Goal: Task Accomplishment & Management: Manage account settings

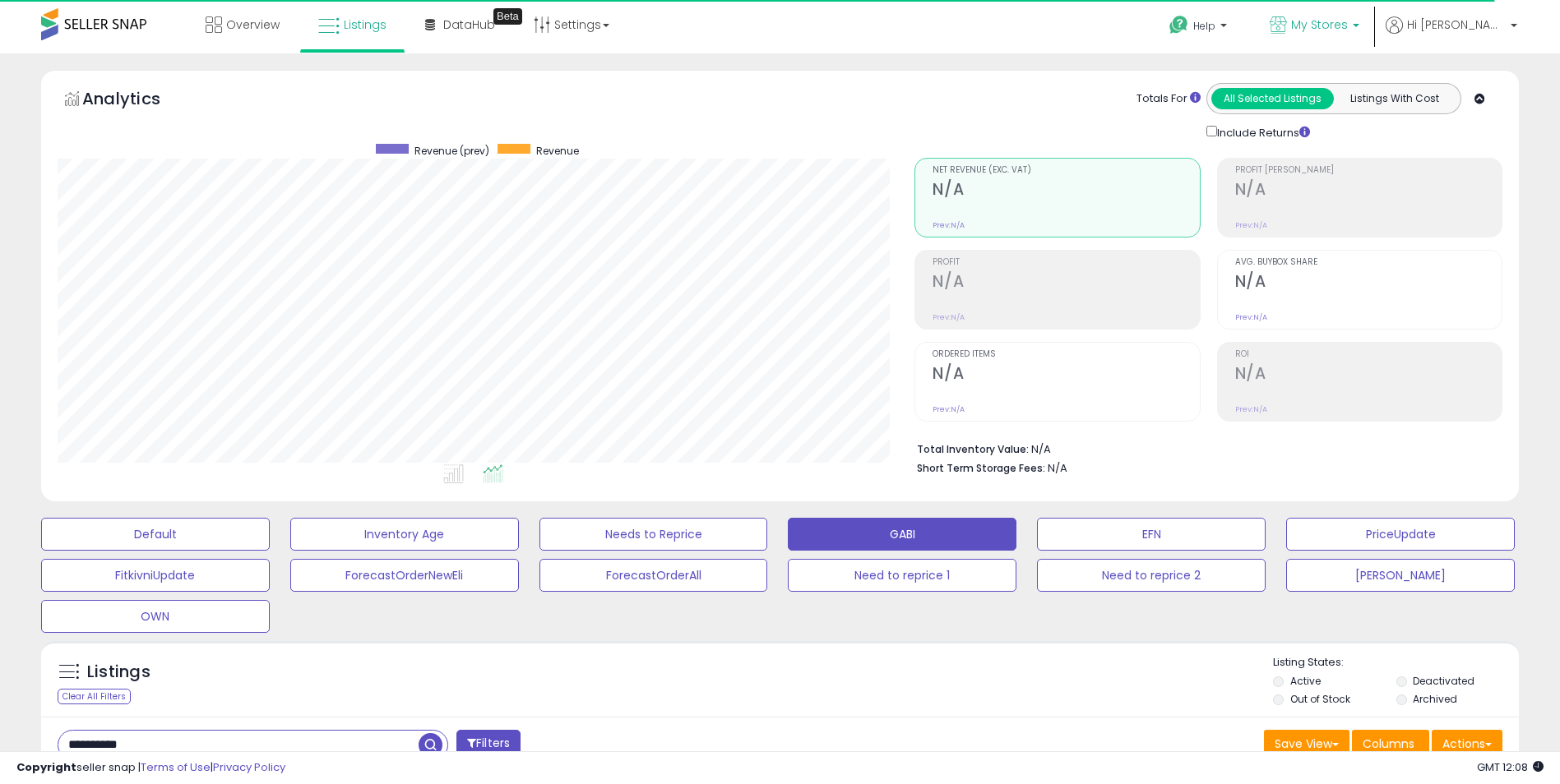
scroll to position [337, 858]
click at [1348, 30] on span "My Stores" at bounding box center [1320, 24] width 57 height 16
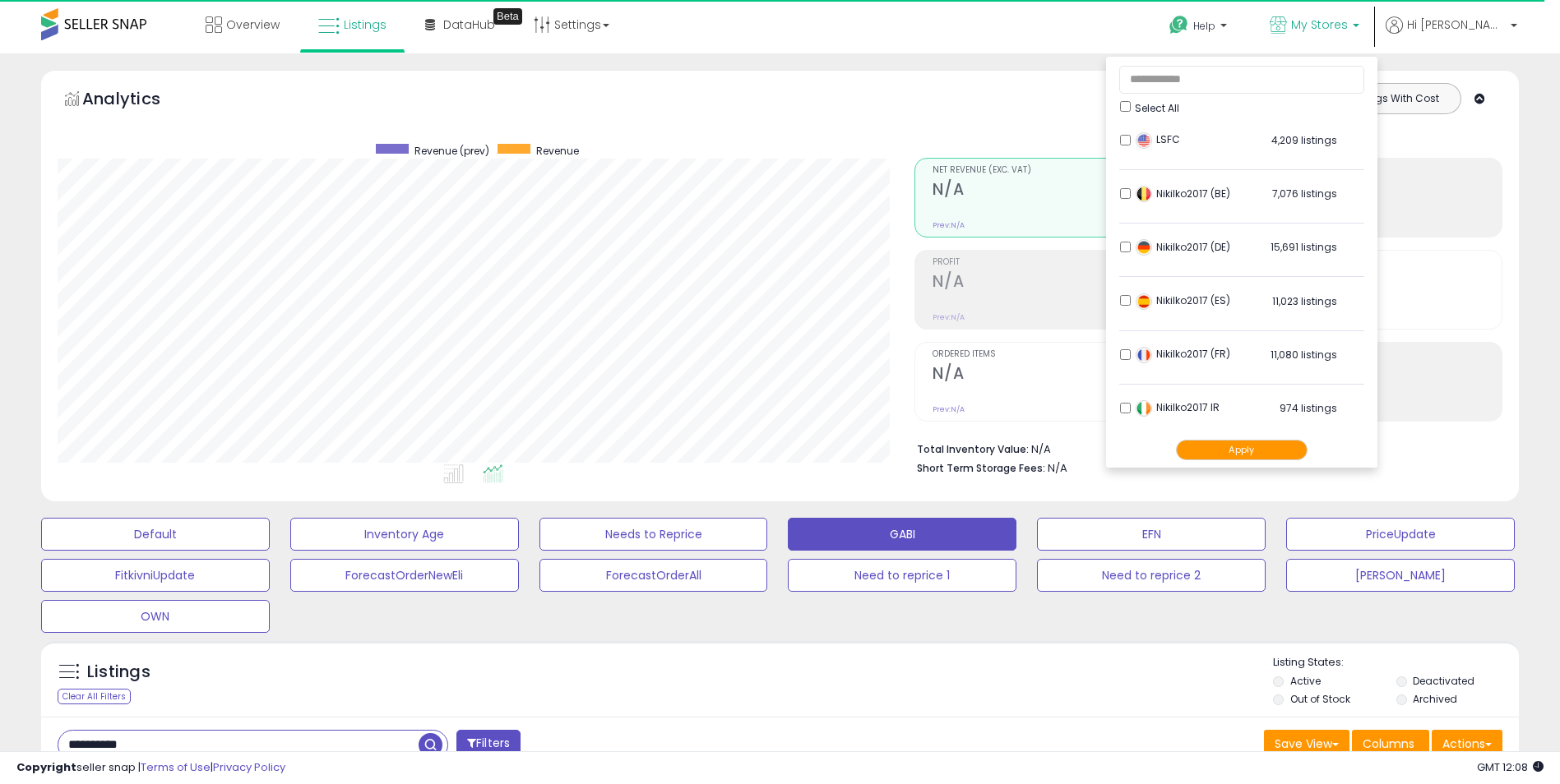
click at [1158, 400] on li "Nikilko2017 IR 974 listings" at bounding box center [1241, 413] width 245 height 51
click at [1228, 457] on button "Apply" at bounding box center [1242, 450] width 132 height 20
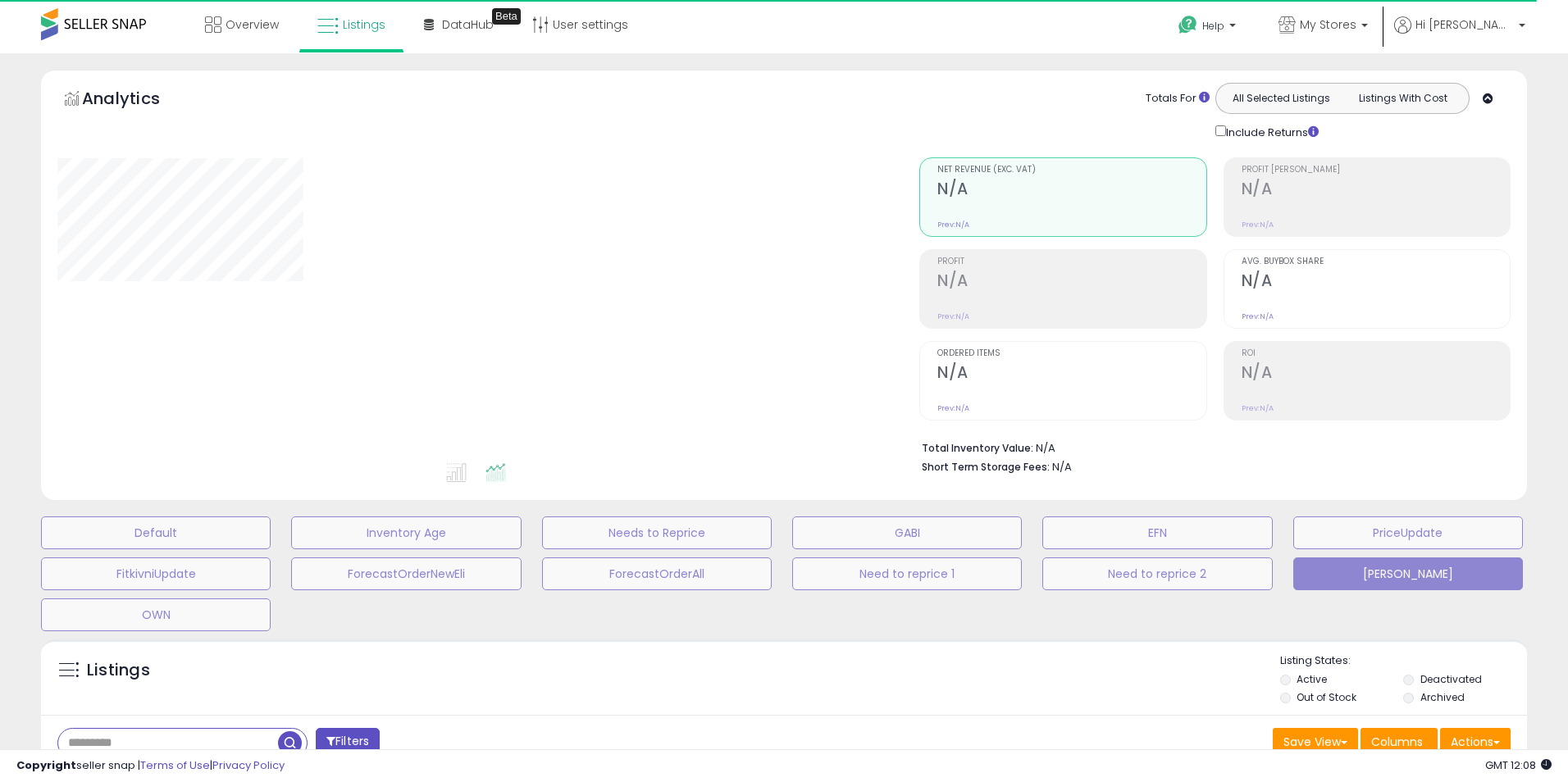
select select "**"
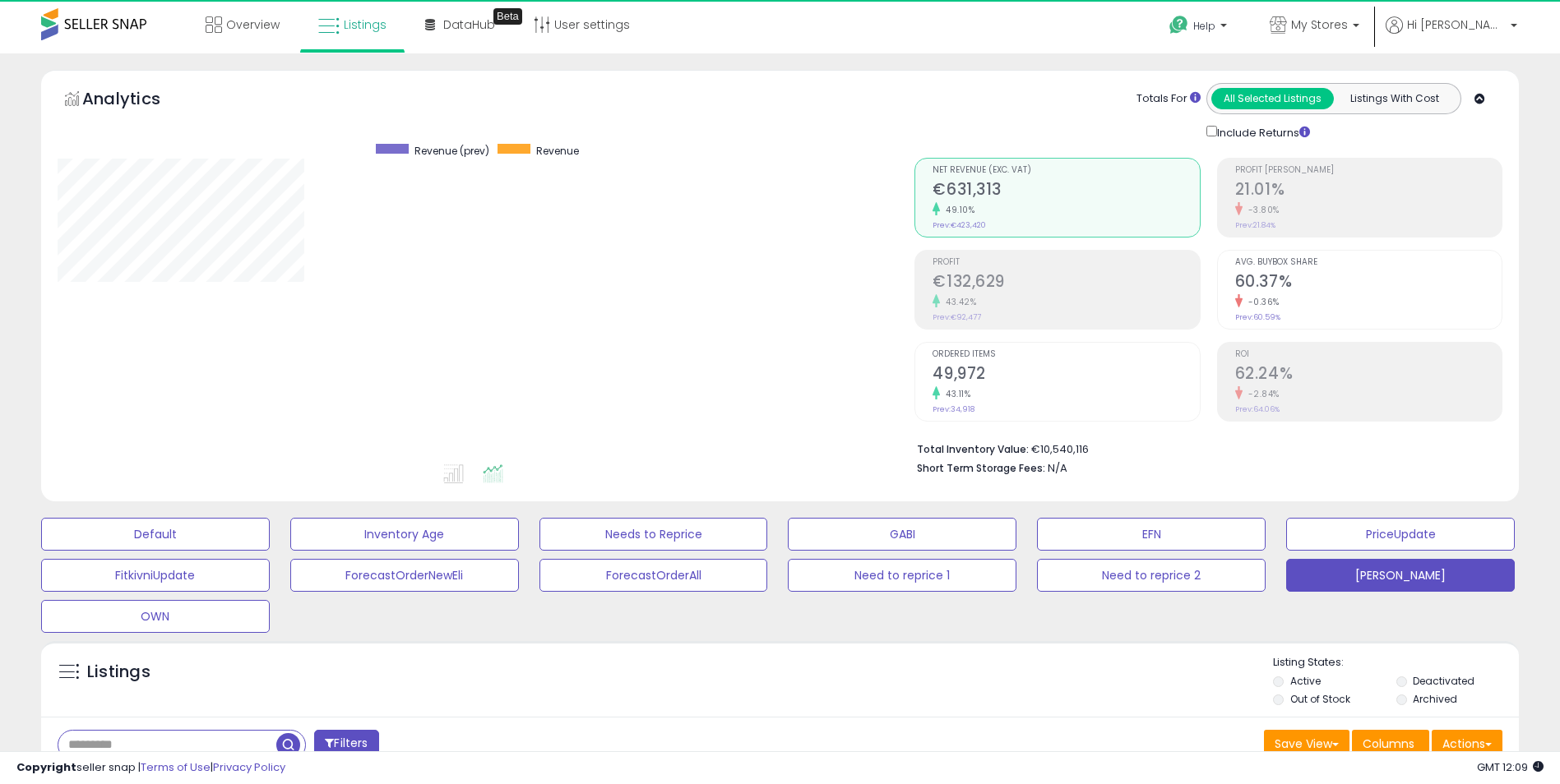
scroll to position [337, 858]
